Goal: Task Accomplishment & Management: Manage account settings

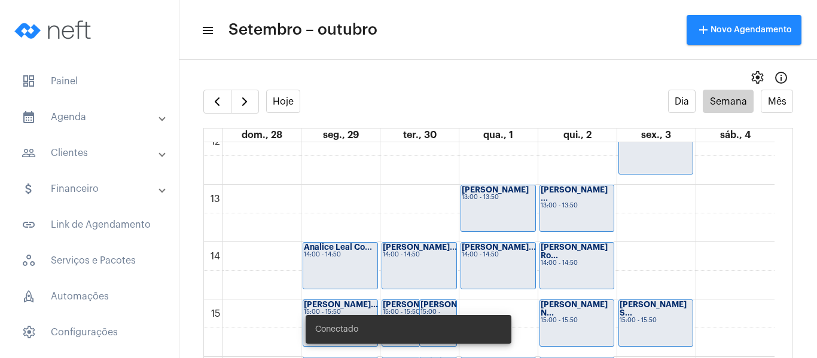
scroll to position [824, 0]
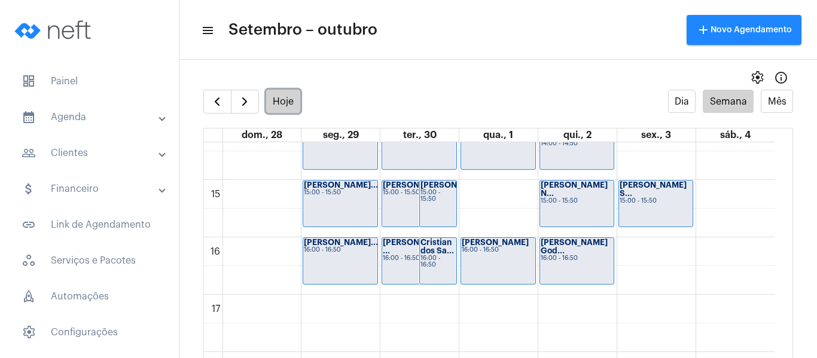
click at [273, 100] on button "Hoje" at bounding box center [283, 101] width 35 height 23
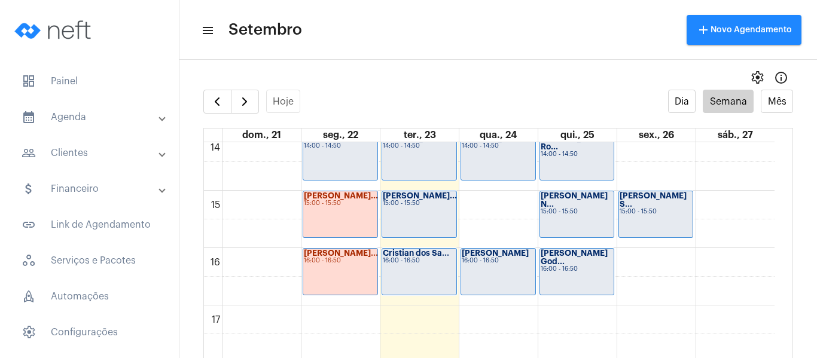
scroll to position [824, 0]
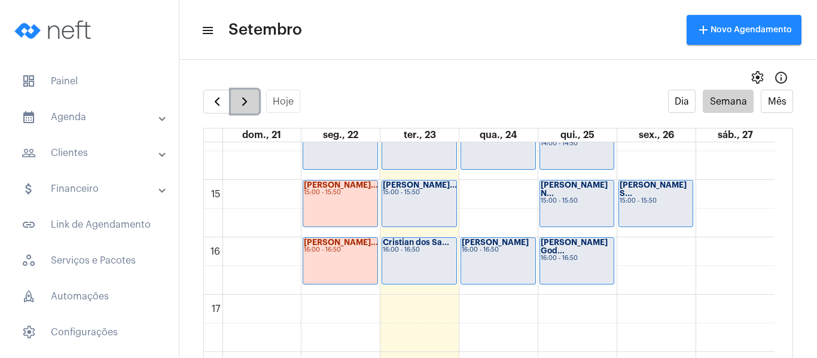
click at [243, 104] on span "button" at bounding box center [245, 102] width 14 height 14
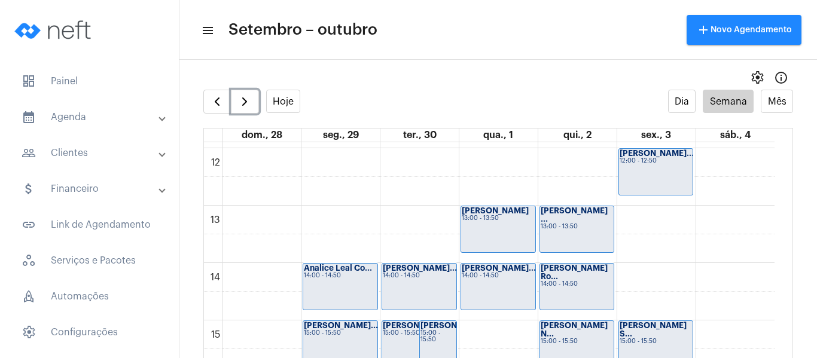
scroll to position [764, 0]
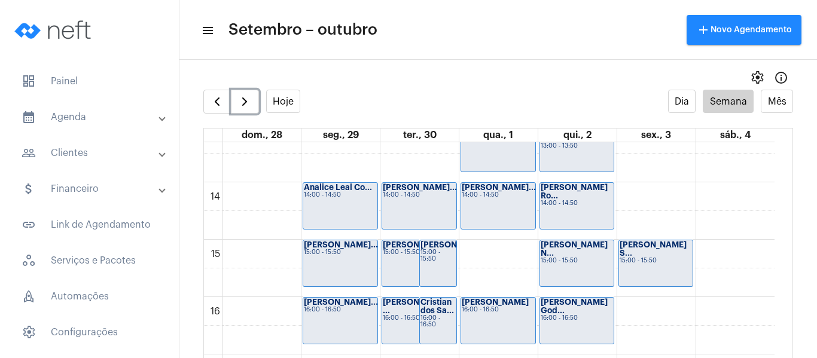
click at [442, 249] on strong "[PERSON_NAME]" at bounding box center [454, 245] width 67 height 8
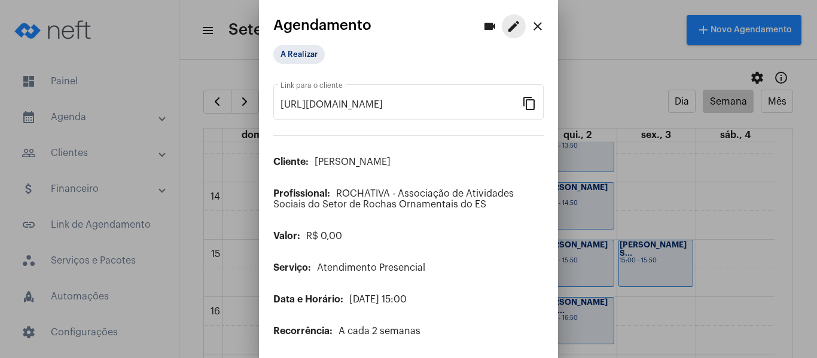
click at [502, 31] on button "edit" at bounding box center [514, 26] width 24 height 24
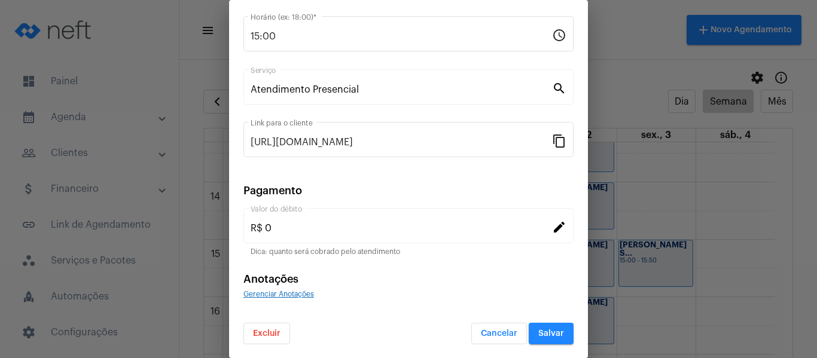
scroll to position [157, 0]
click at [276, 330] on span "Excluir" at bounding box center [267, 333] width 28 height 8
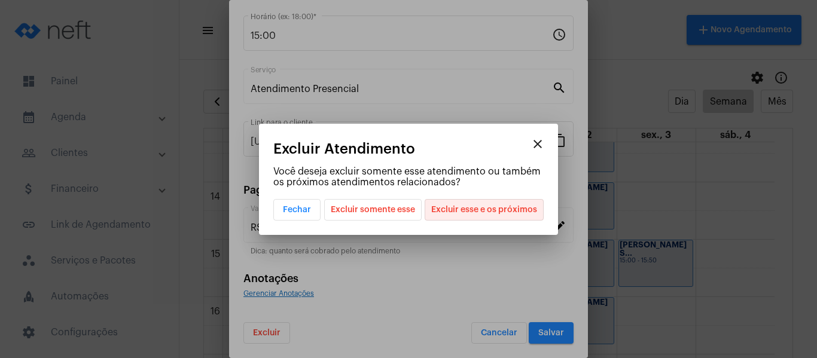
click at [493, 207] on span "Excluir esse e os próximos" at bounding box center [484, 210] width 106 height 20
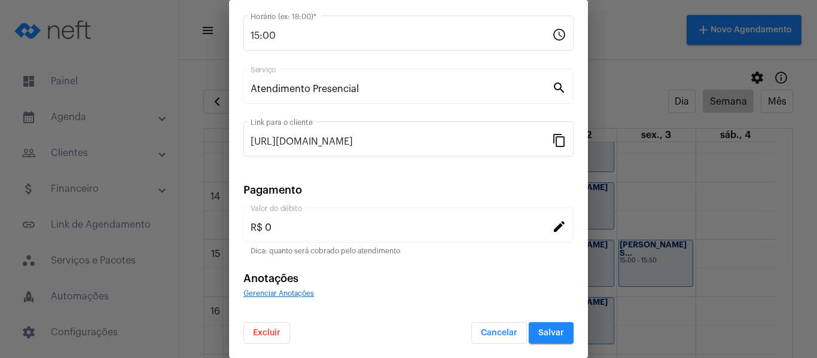
click at [270, 330] on span "Excluir" at bounding box center [267, 333] width 28 height 8
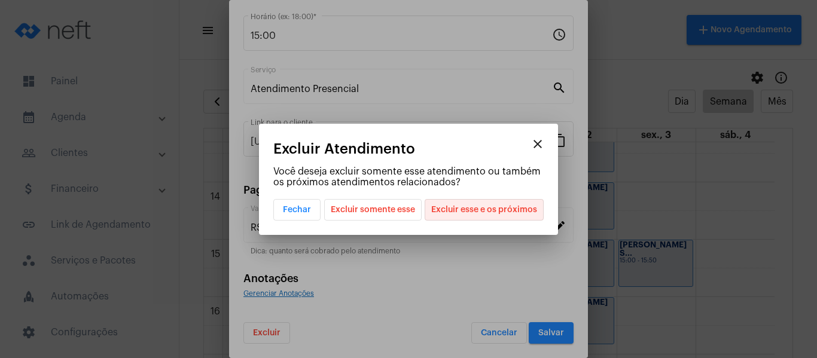
click at [488, 200] on span "Excluir esse e os próximos" at bounding box center [484, 210] width 106 height 20
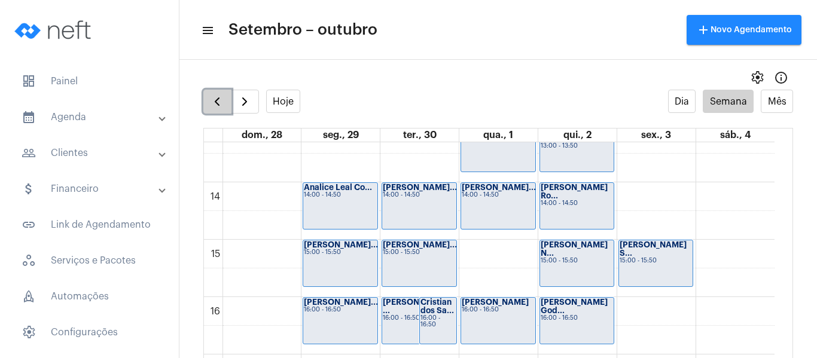
click at [210, 112] on button "button" at bounding box center [217, 102] width 28 height 24
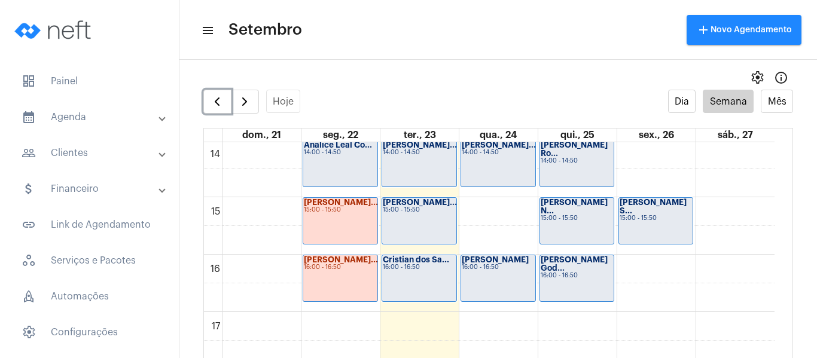
scroll to position [824, 0]
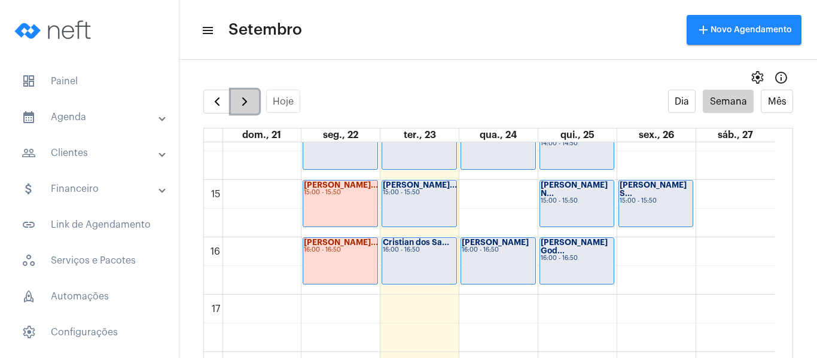
click at [253, 102] on button "button" at bounding box center [245, 102] width 28 height 24
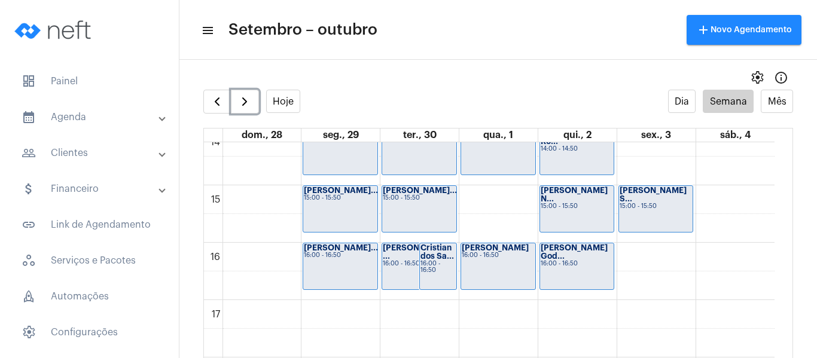
scroll to position [824, 0]
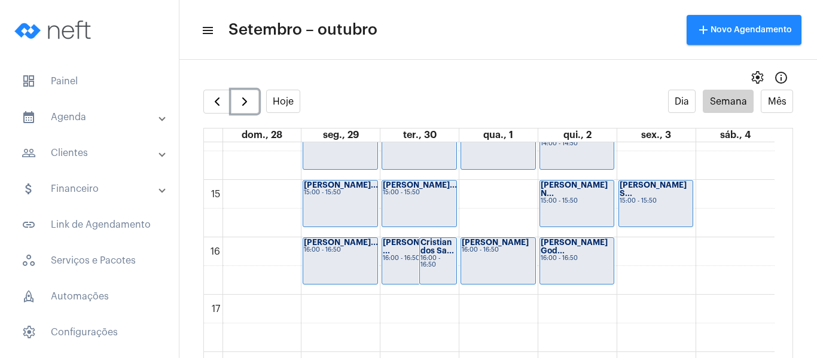
click at [437, 263] on div "16:00 - 16:50" at bounding box center [438, 262] width 35 height 13
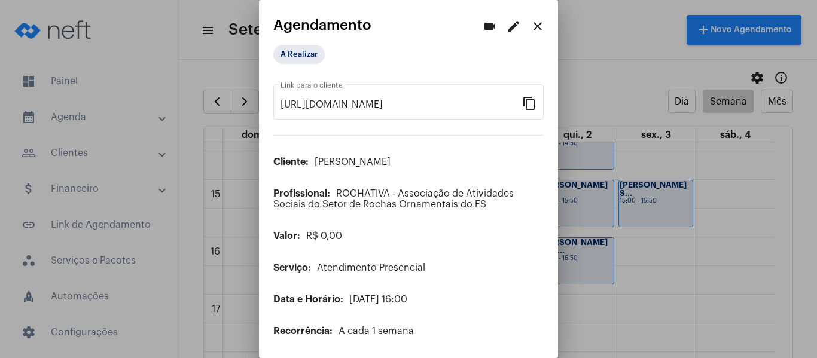
click at [507, 31] on mat-icon "edit" at bounding box center [514, 26] width 14 height 14
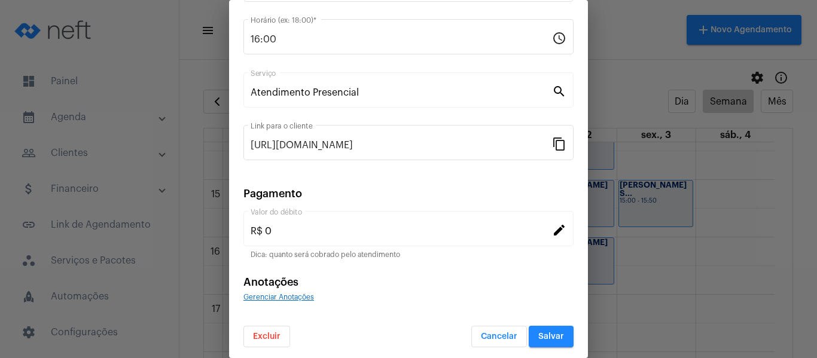
scroll to position [157, 0]
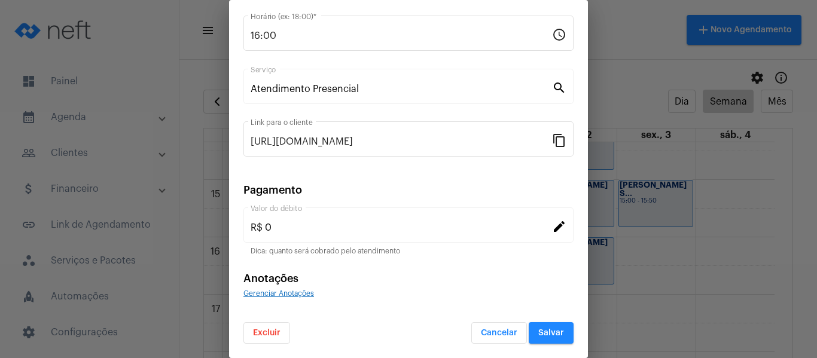
click at [277, 336] on span "Excluir" at bounding box center [267, 333] width 28 height 8
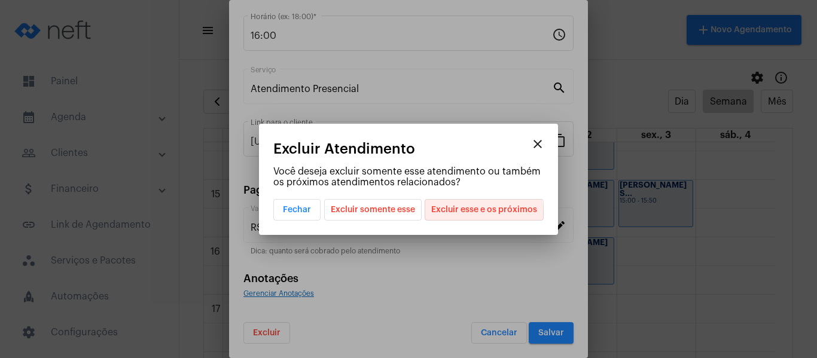
click at [460, 215] on span "Excluir esse e os próximos" at bounding box center [484, 210] width 106 height 20
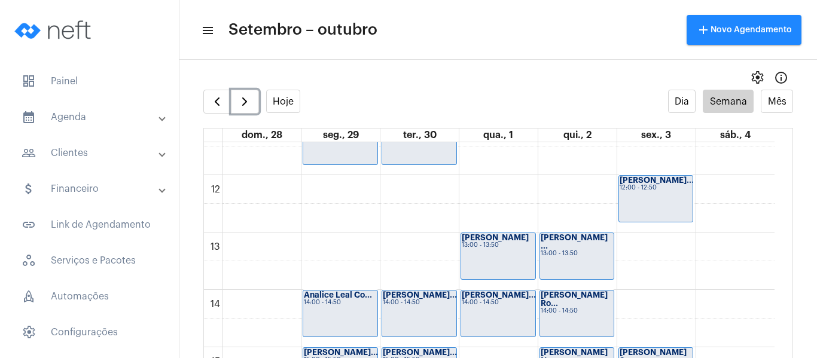
scroll to position [645, 0]
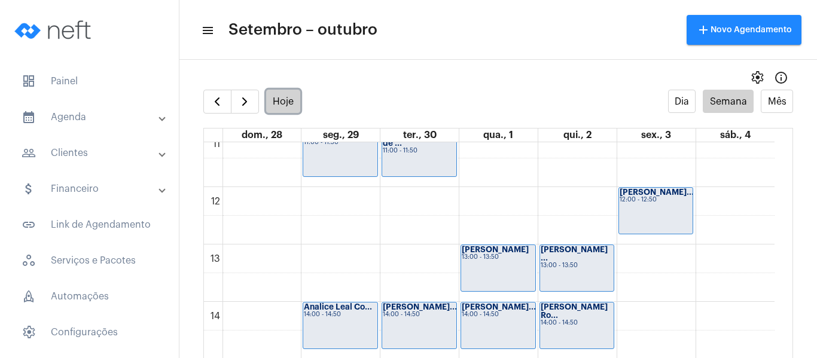
click at [277, 96] on button "Hoje" at bounding box center [283, 101] width 35 height 23
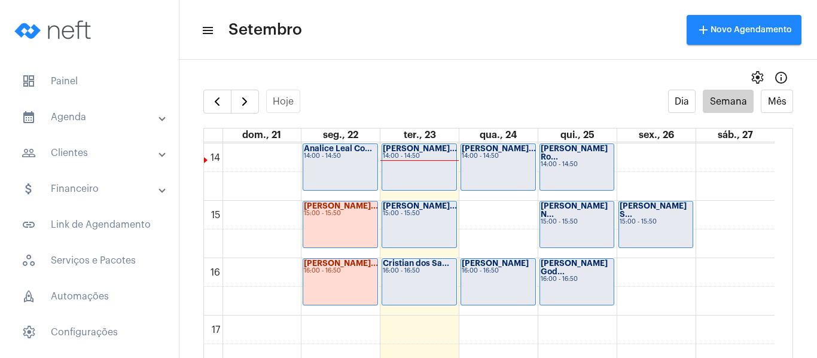
scroll to position [824, 0]
